Goal: Task Accomplishment & Management: Use online tool/utility

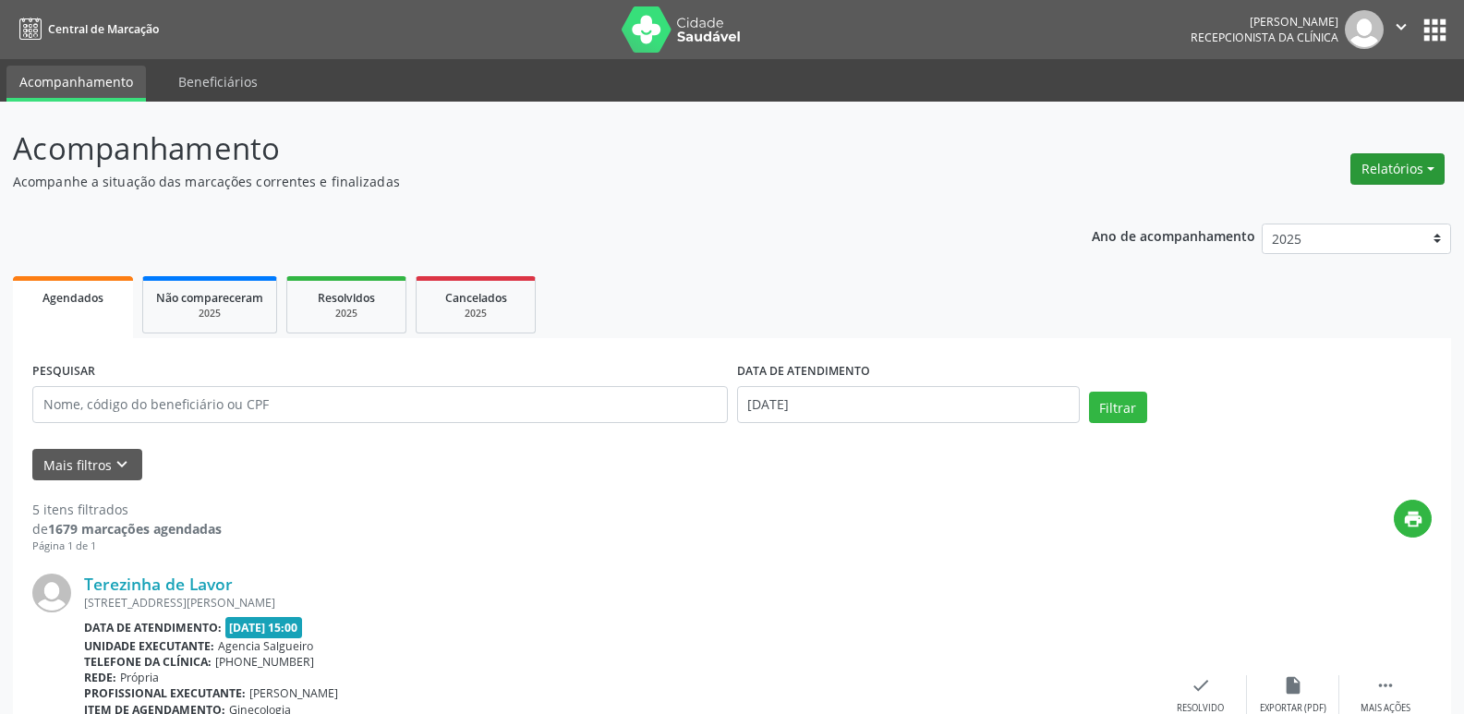
click at [1418, 158] on button "Relatórios" at bounding box center [1397, 168] width 94 height 31
click at [1378, 200] on link "Agendamentos" at bounding box center [1346, 209] width 199 height 26
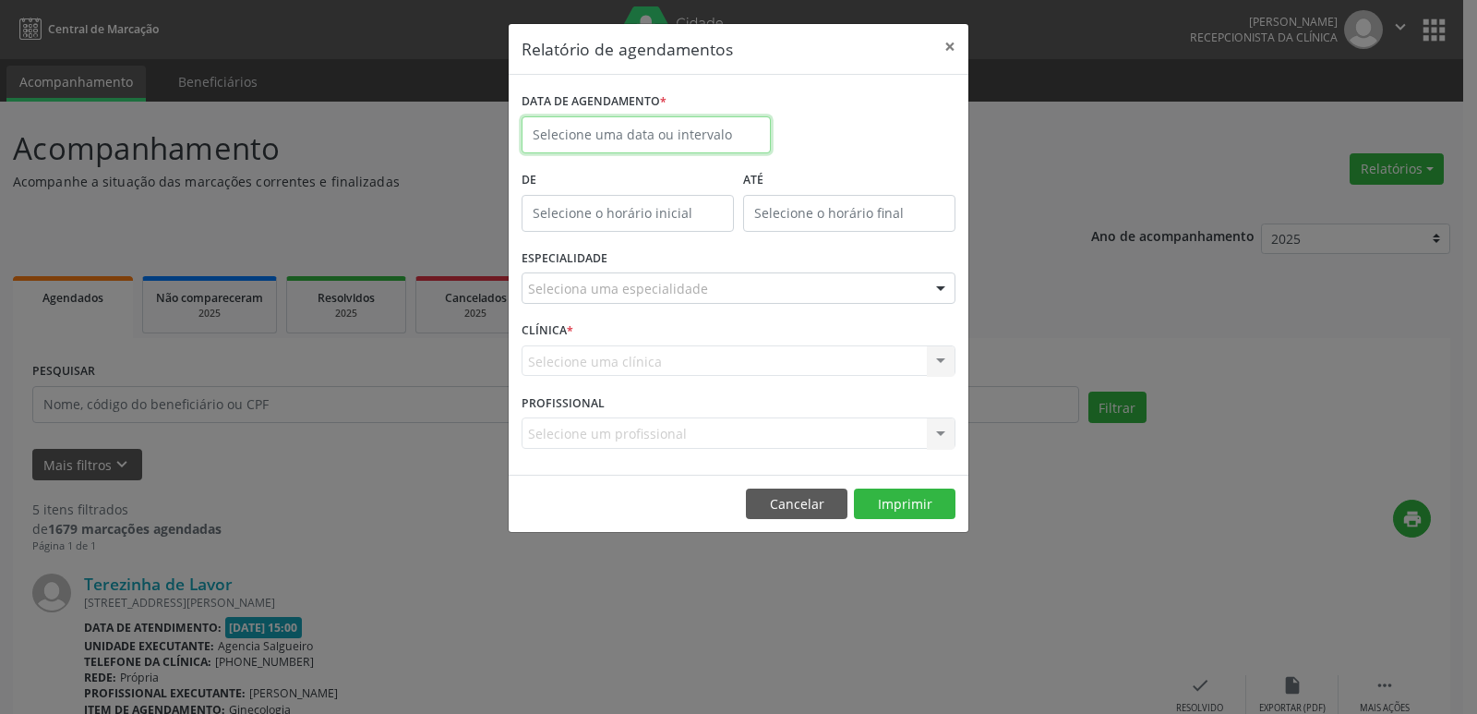
click at [707, 133] on input "text" at bounding box center [646, 134] width 249 height 37
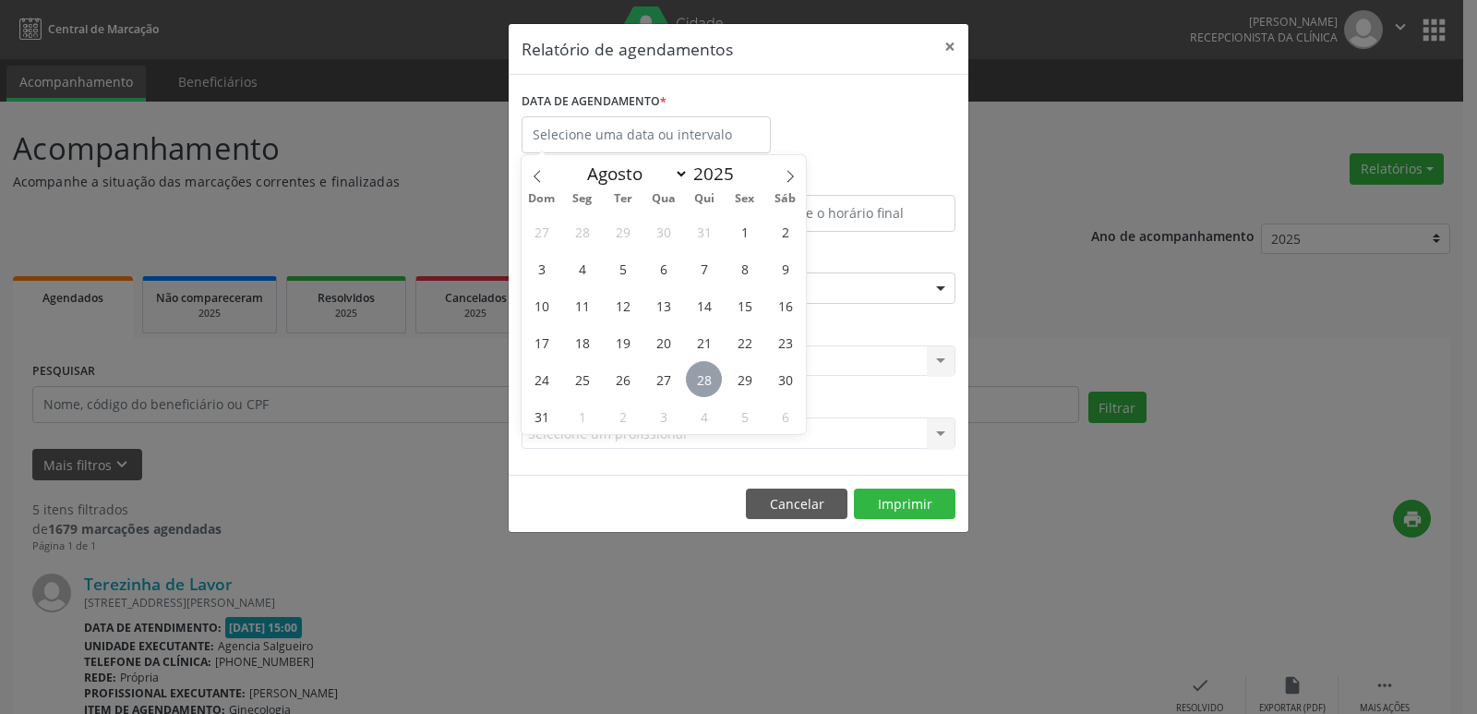
click at [694, 374] on span "28" at bounding box center [704, 379] width 36 height 36
type input "[DATE]"
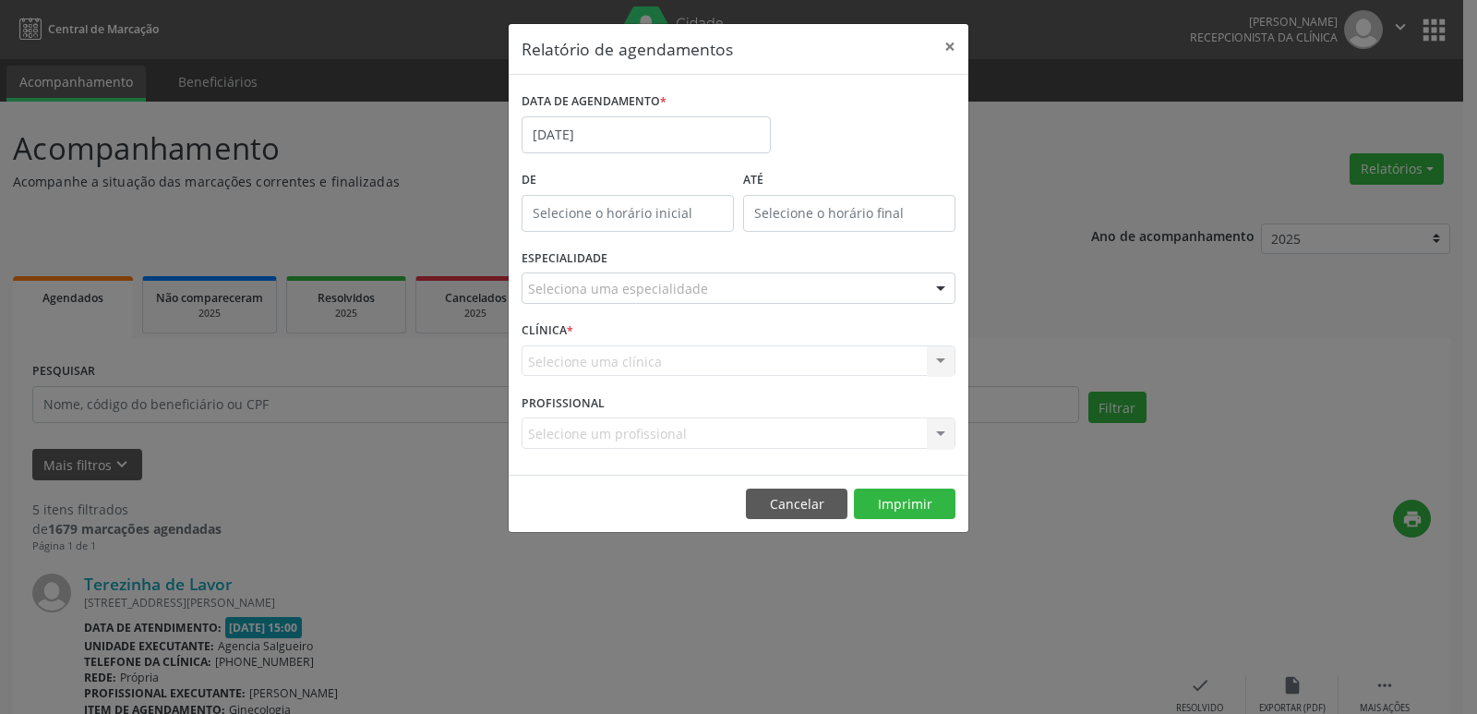
click at [731, 292] on div "Seleciona uma especialidade" at bounding box center [739, 287] width 434 height 31
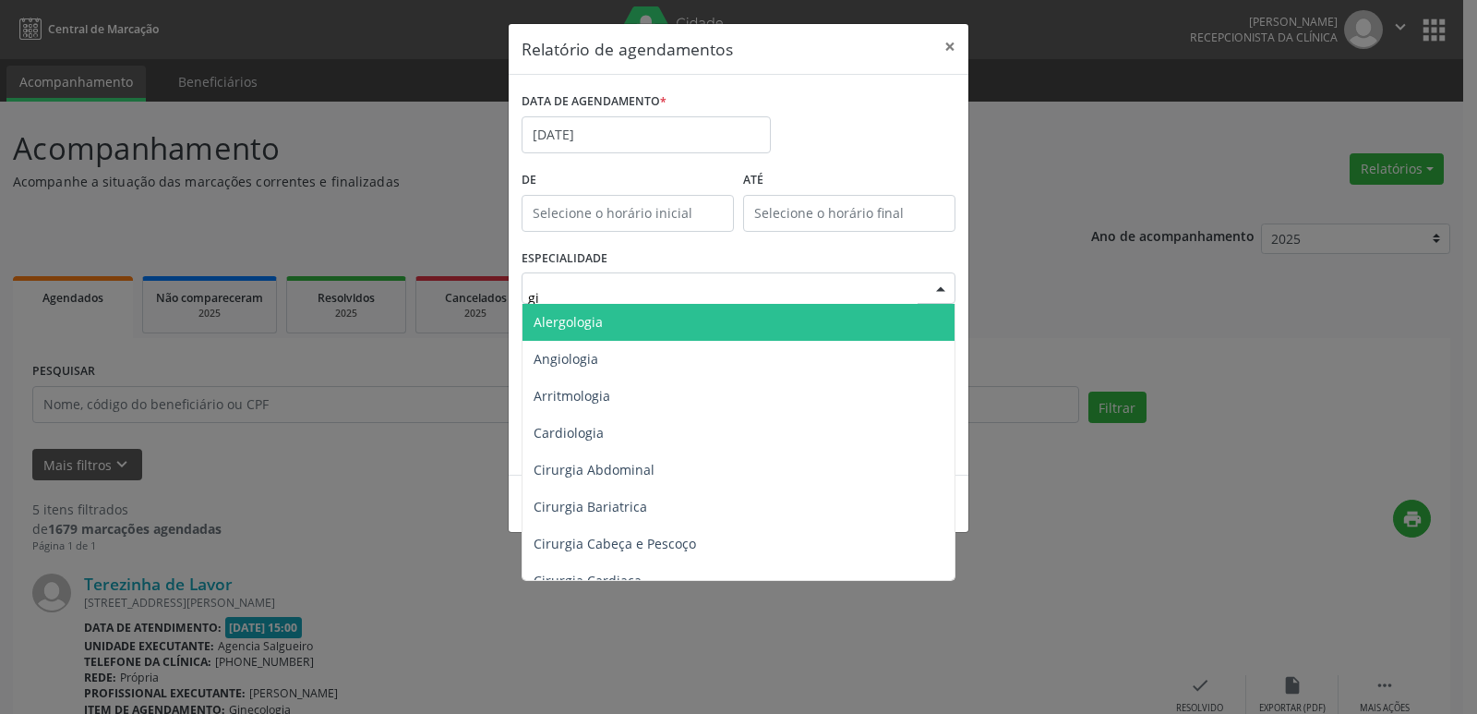
type input "gin"
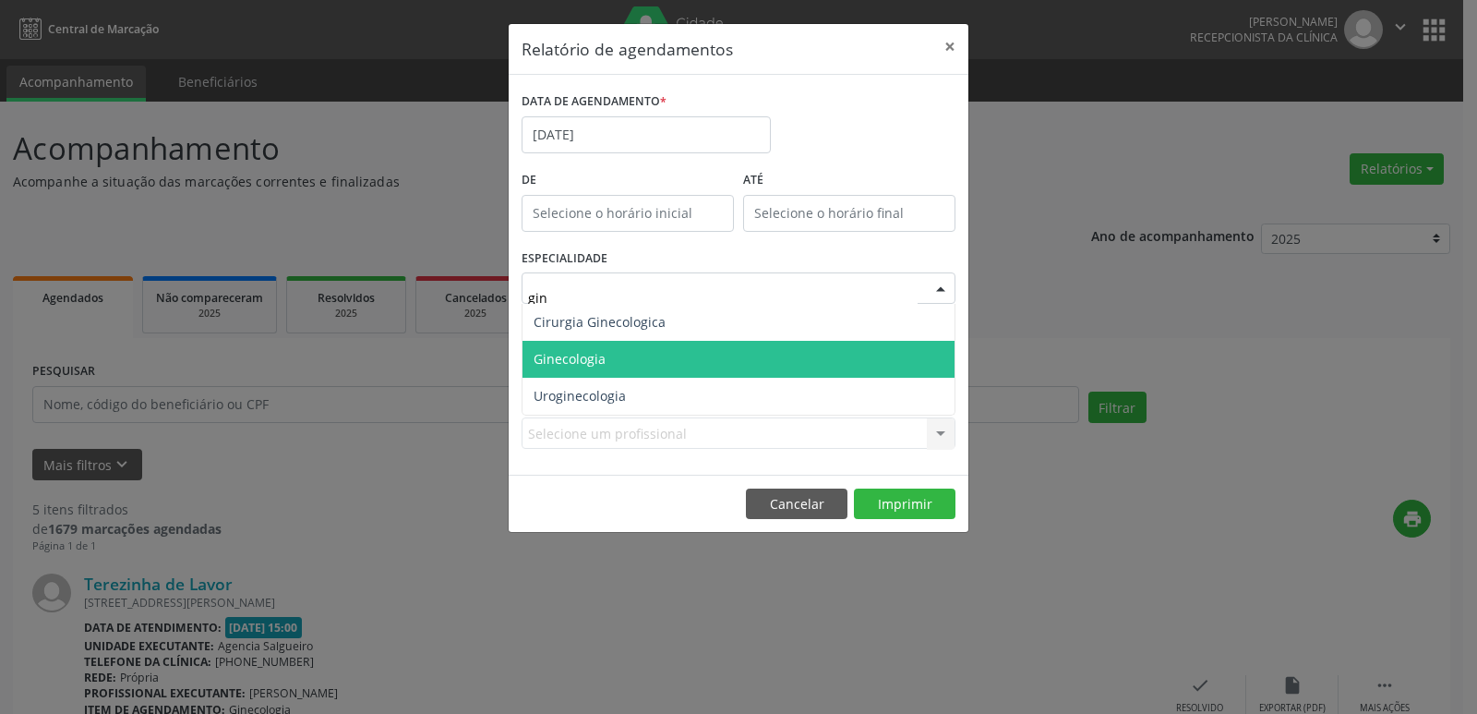
click at [642, 350] on span "Ginecologia" at bounding box center [739, 359] width 432 height 37
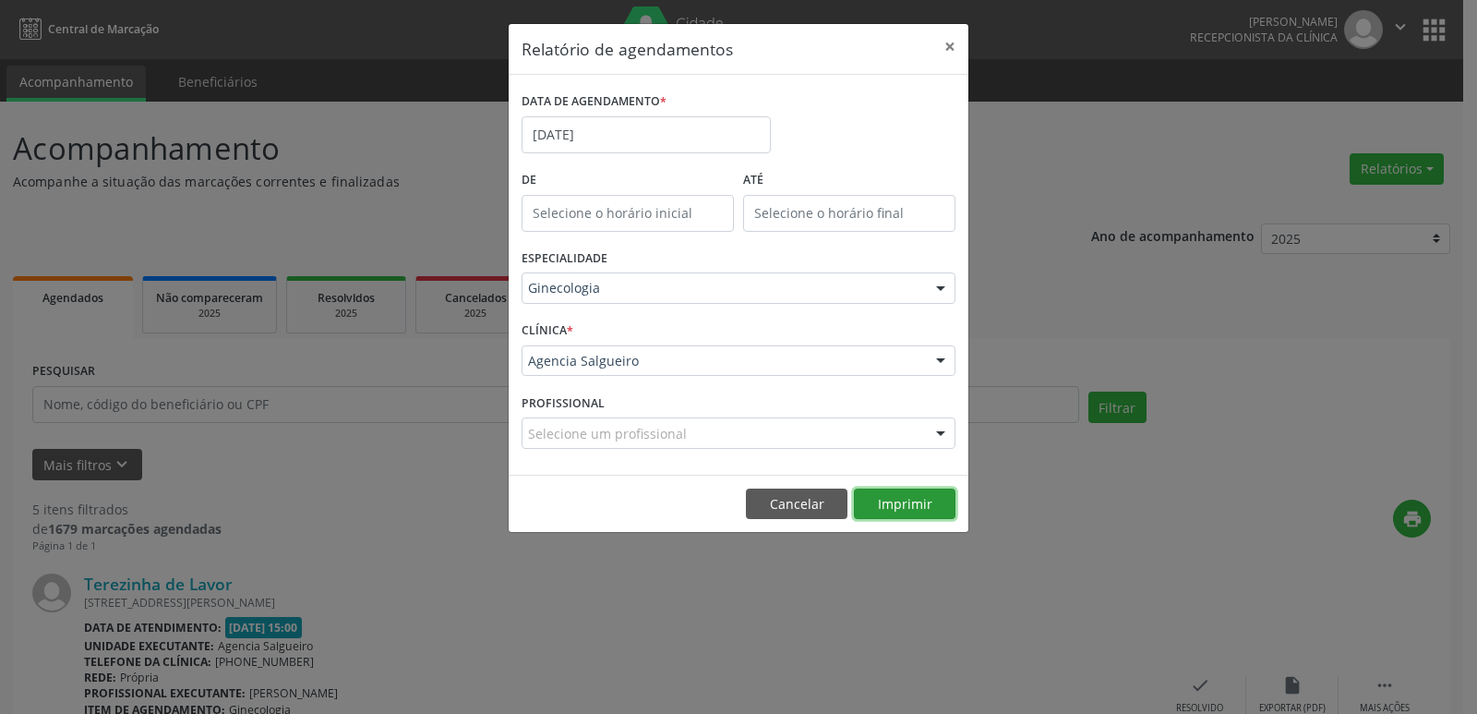
click at [888, 504] on button "Imprimir" at bounding box center [905, 503] width 102 height 31
